Goal: Information Seeking & Learning: Learn about a topic

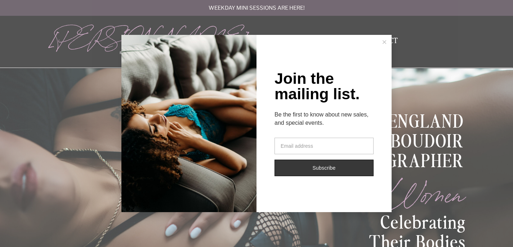
scroll to position [3, 0]
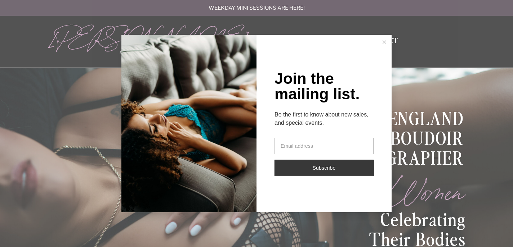
click at [383, 41] on line at bounding box center [384, 42] width 3 height 3
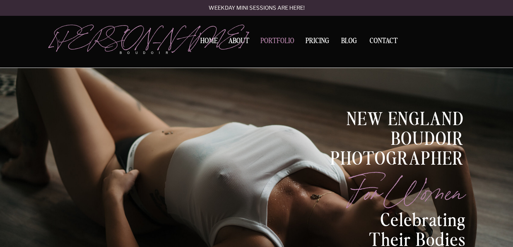
click at [278, 44] on nav "Portfolio" at bounding box center [277, 42] width 39 height 10
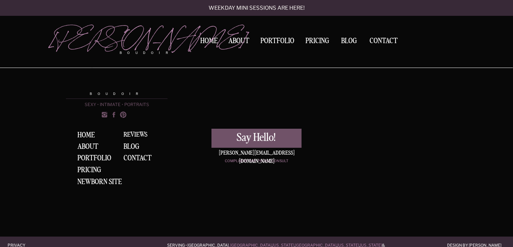
scroll to position [1258, 0]
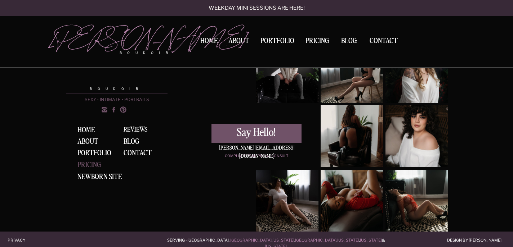
click at [89, 164] on div "Pricing" at bounding box center [90, 166] width 27 height 8
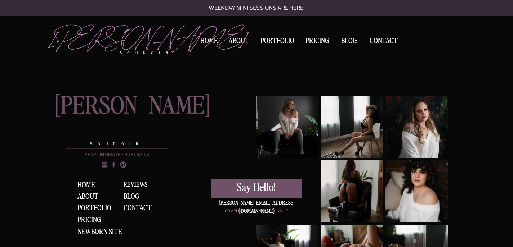
scroll to position [2318, 0]
